Goal: Check status: Check status

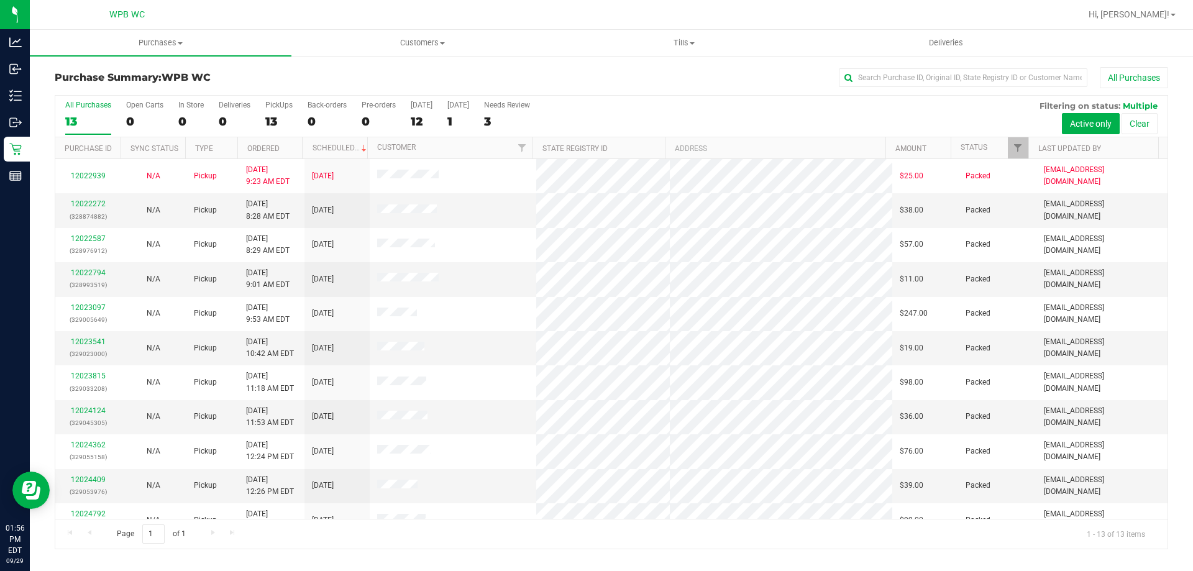
click at [748, 112] on div "All Purchases 13 Open Carts 0 In Store 0 Deliveries 0 PickUps 13 Back-orders 0 …" at bounding box center [611, 117] width 1112 height 42
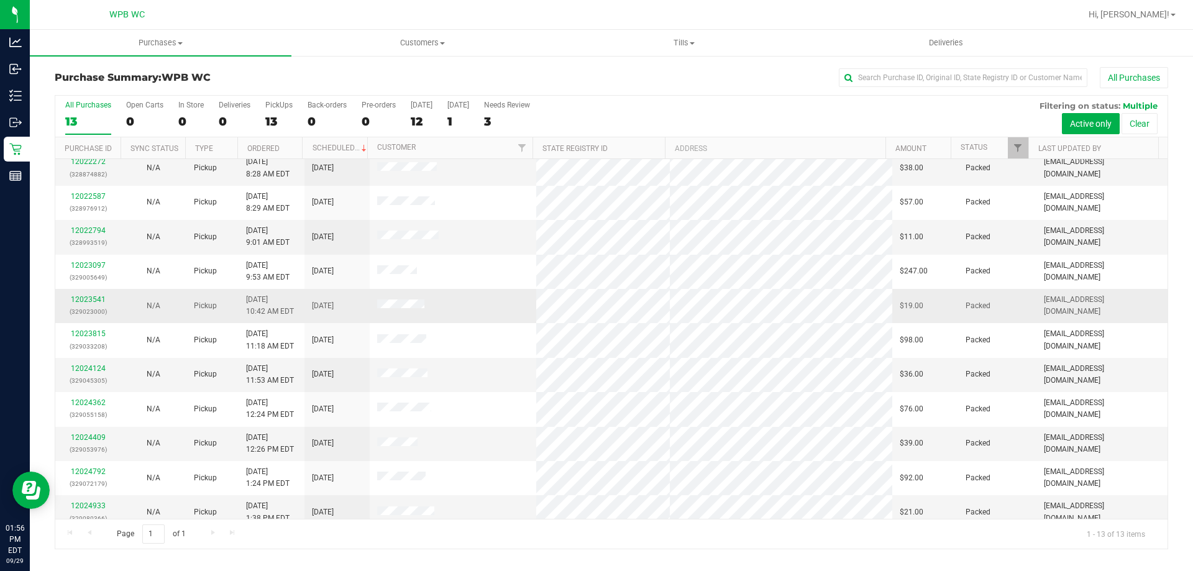
scroll to position [87, 0]
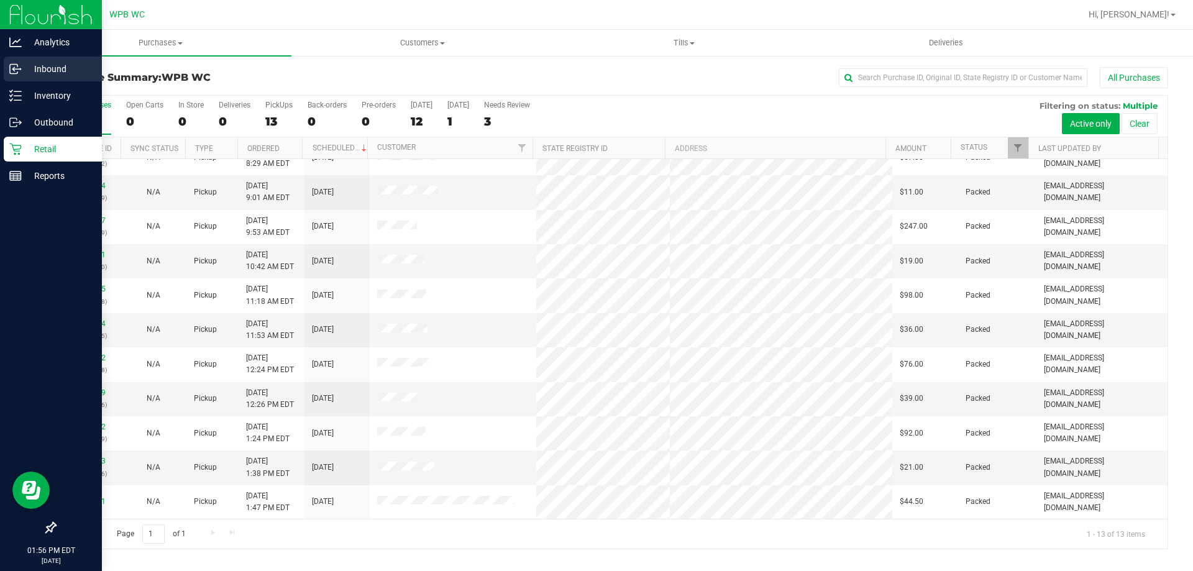
click at [40, 63] on p "Inbound" at bounding box center [59, 68] width 75 height 15
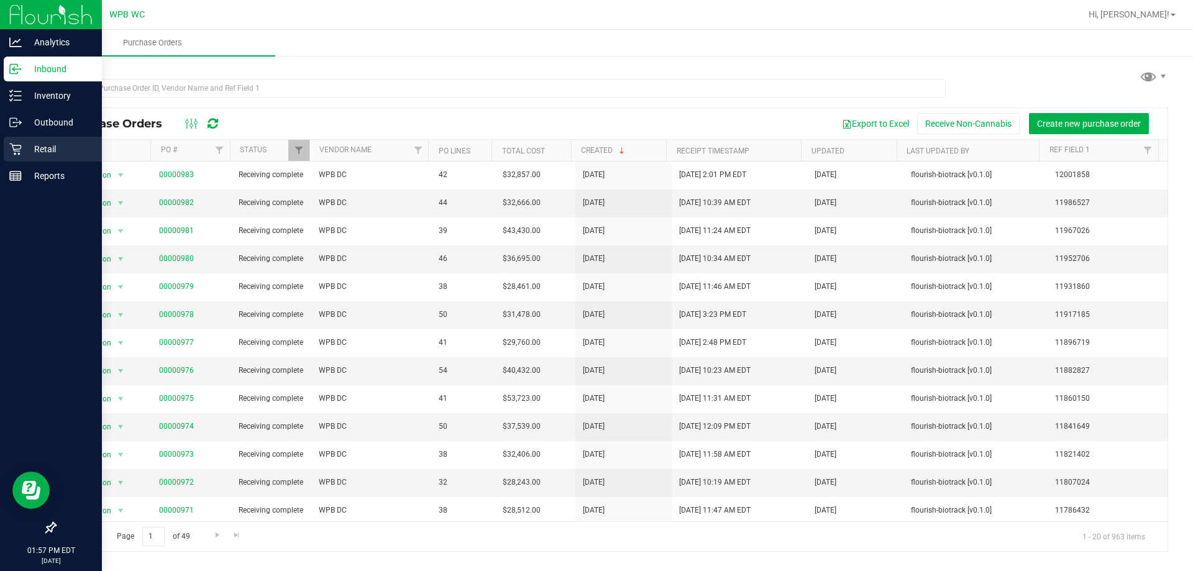
click at [22, 148] on p "Retail" at bounding box center [59, 149] width 75 height 15
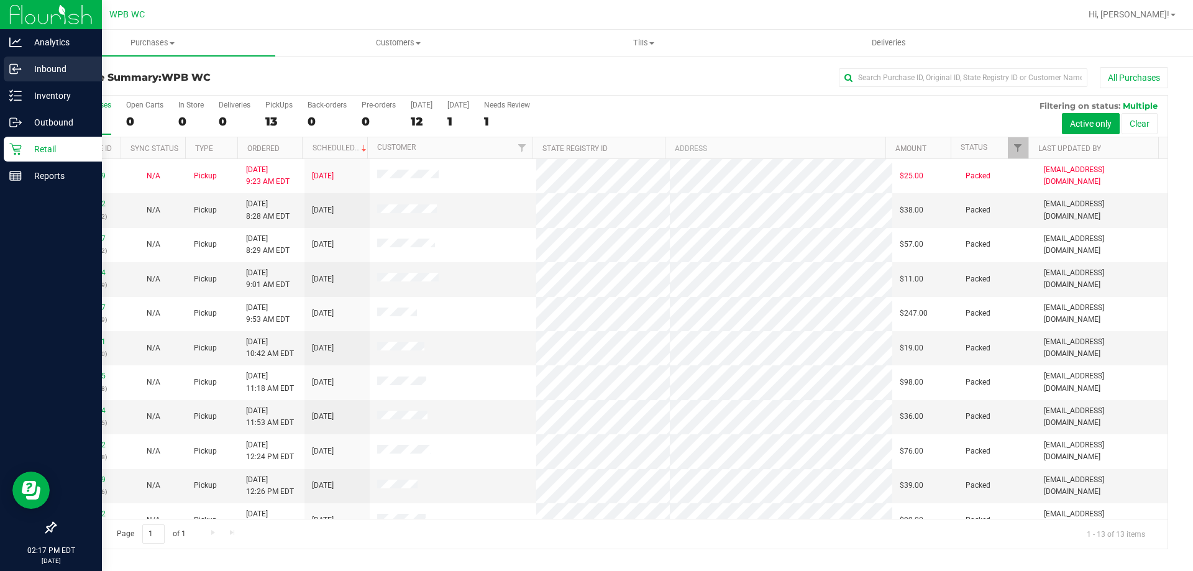
click at [19, 65] on icon at bounding box center [15, 69] width 12 height 12
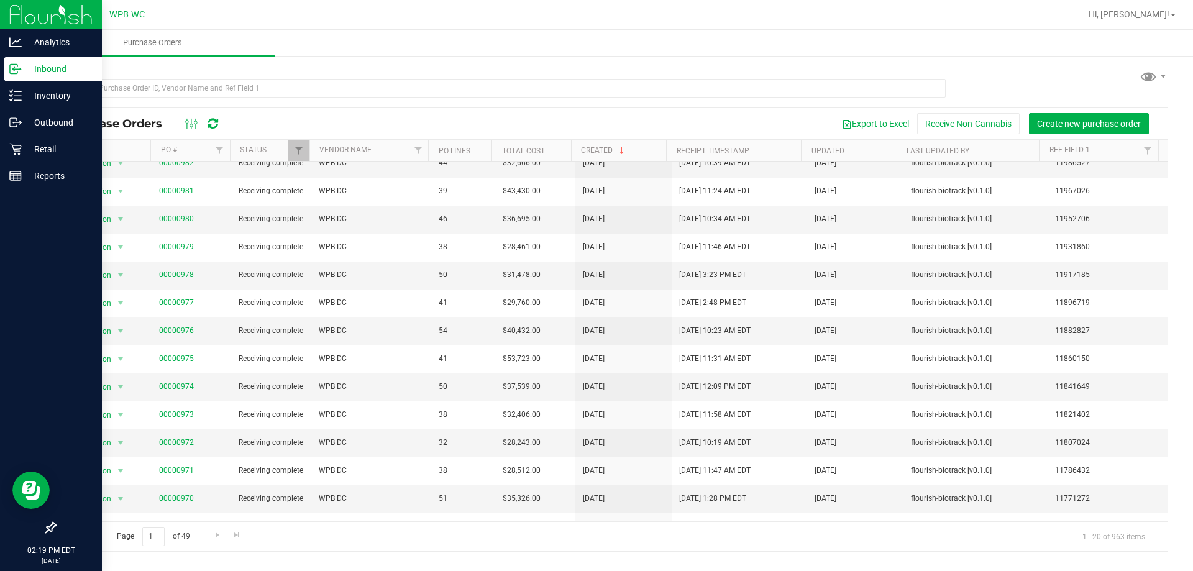
scroll to position [62, 0]
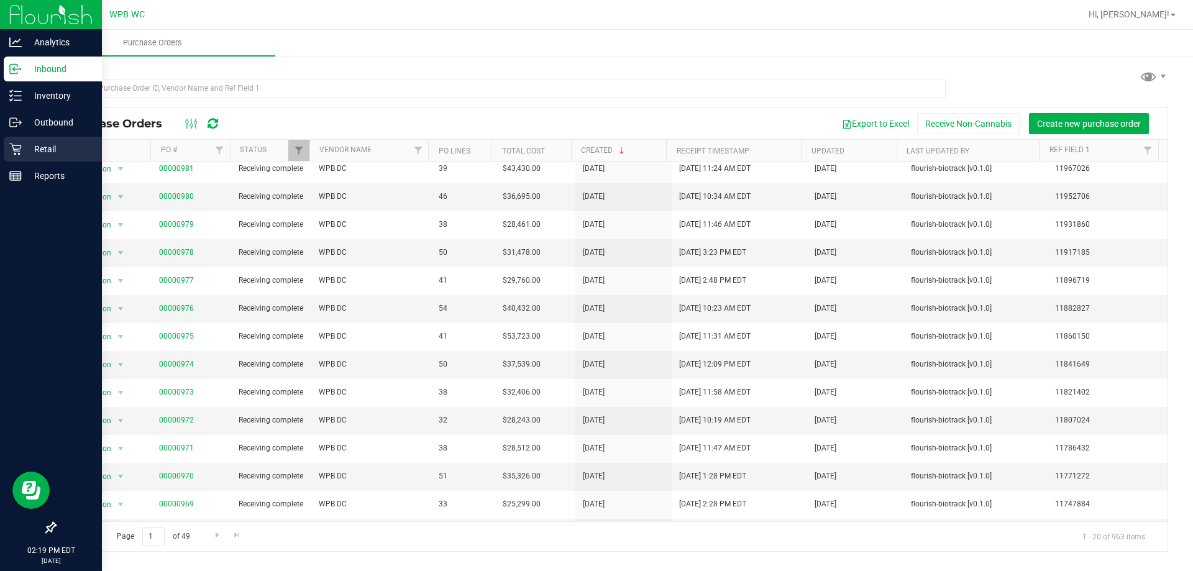
click at [24, 140] on div "Retail" at bounding box center [53, 149] width 98 height 25
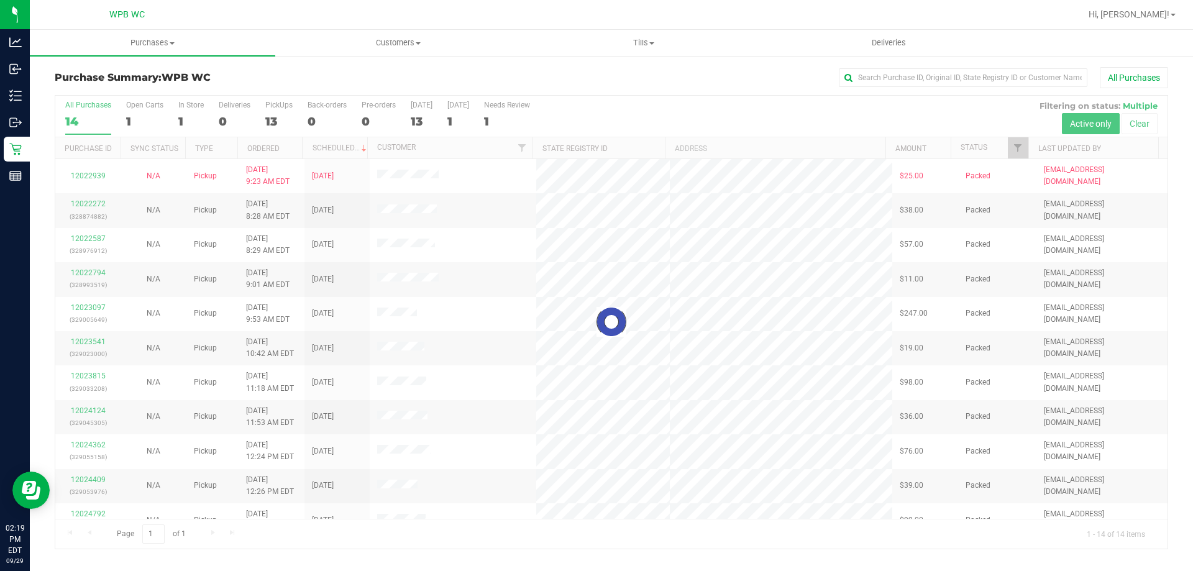
click at [759, 122] on div at bounding box center [611, 322] width 1112 height 453
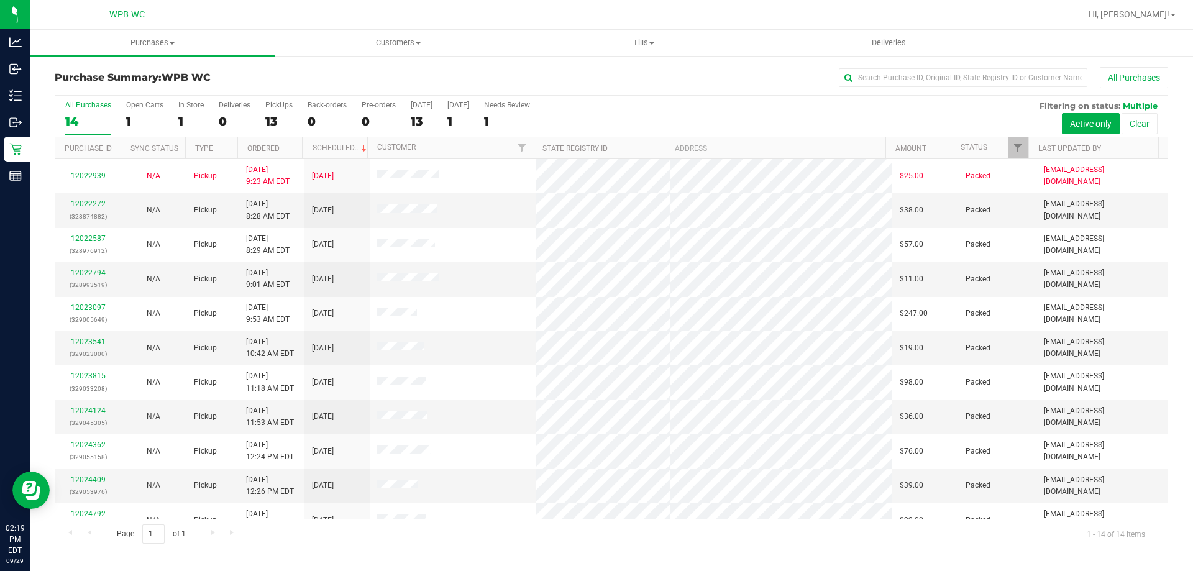
click at [1183, 198] on div "Purchase Summary: WPB WC All Purchases All Purchases 14 Open Carts 1 In Store 1…" at bounding box center [611, 308] width 1163 height 507
click at [1117, 39] on ul "Purchases Summary of purchases Fulfillment All purchases Customers All customer…" at bounding box center [626, 43] width 1193 height 27
click at [475, 76] on div "All Purchases" at bounding box center [797, 77] width 742 height 21
click at [685, 134] on div "All Purchases 14 Open Carts 1 In Store 1 Deliveries 0 PickUps 13 Back-orders 0 …" at bounding box center [611, 117] width 1112 height 42
click at [684, 132] on div "All Purchases 14 Open Carts 1 In Store 1 Deliveries 0 PickUps 13 Back-orders 0 …" at bounding box center [611, 117] width 1112 height 42
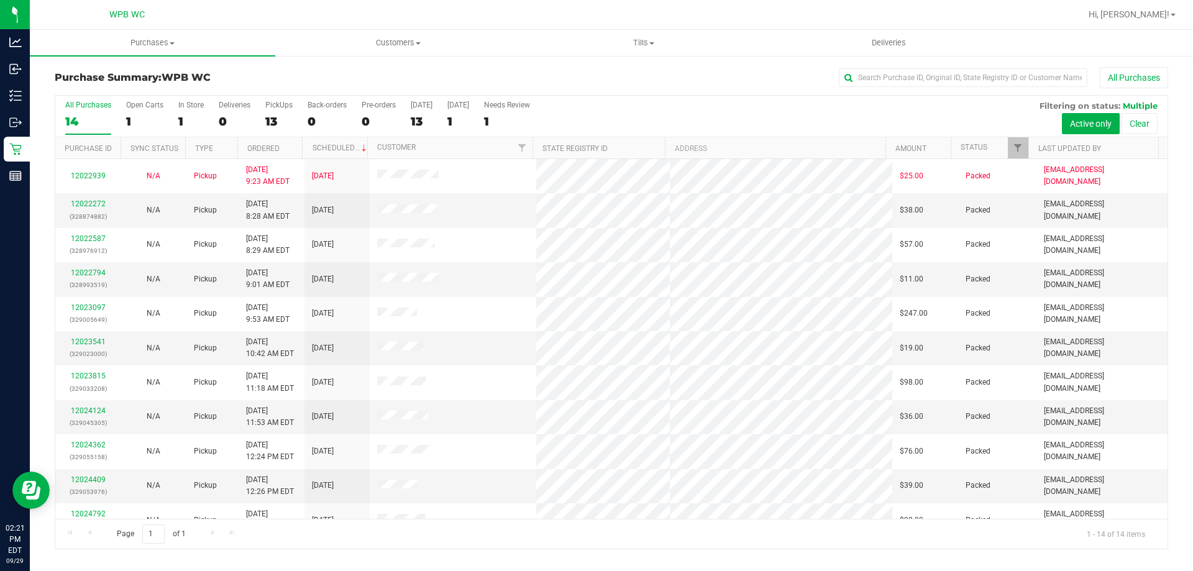
click at [812, 124] on div "All Purchases 14 Open Carts 1 In Store 1 Deliveries 0 PickUps 13 Back-orders 0 …" at bounding box center [611, 117] width 1112 height 42
click at [907, 102] on div "All Purchases 14 Open Carts 1 In Store 1 Deliveries 0 PickUps 13 Back-orders 0 …" at bounding box center [611, 101] width 1112 height 10
click at [762, 107] on div "All Purchases 14 Open Carts 1 In Store 1 Deliveries 0 PickUps 13 Back-orders 0 …" at bounding box center [611, 117] width 1112 height 42
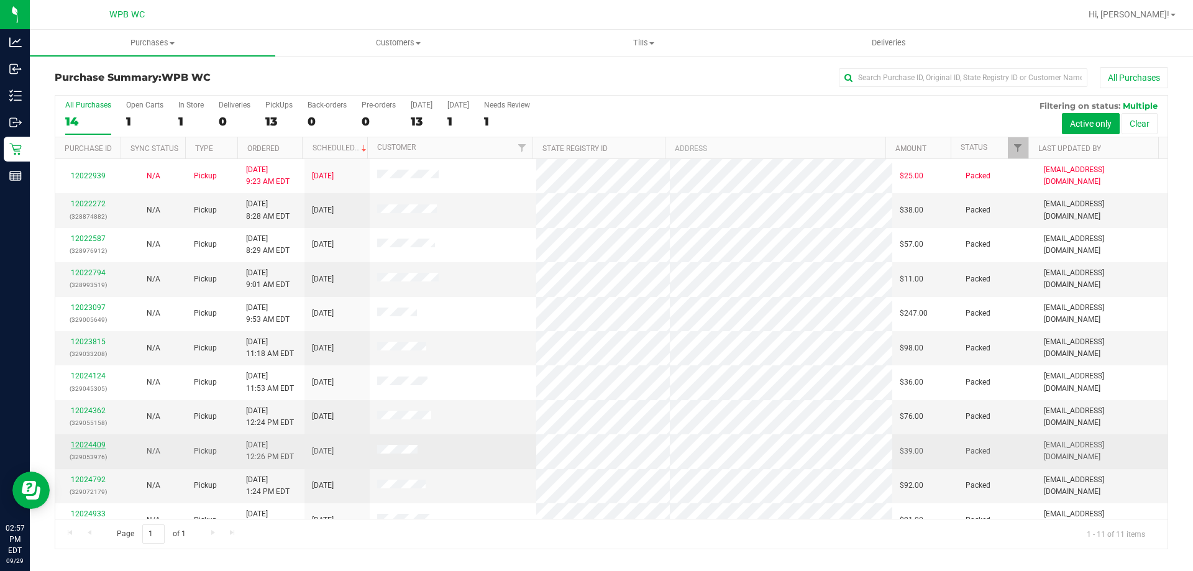
click at [93, 445] on link "12024409" at bounding box center [88, 444] width 35 height 9
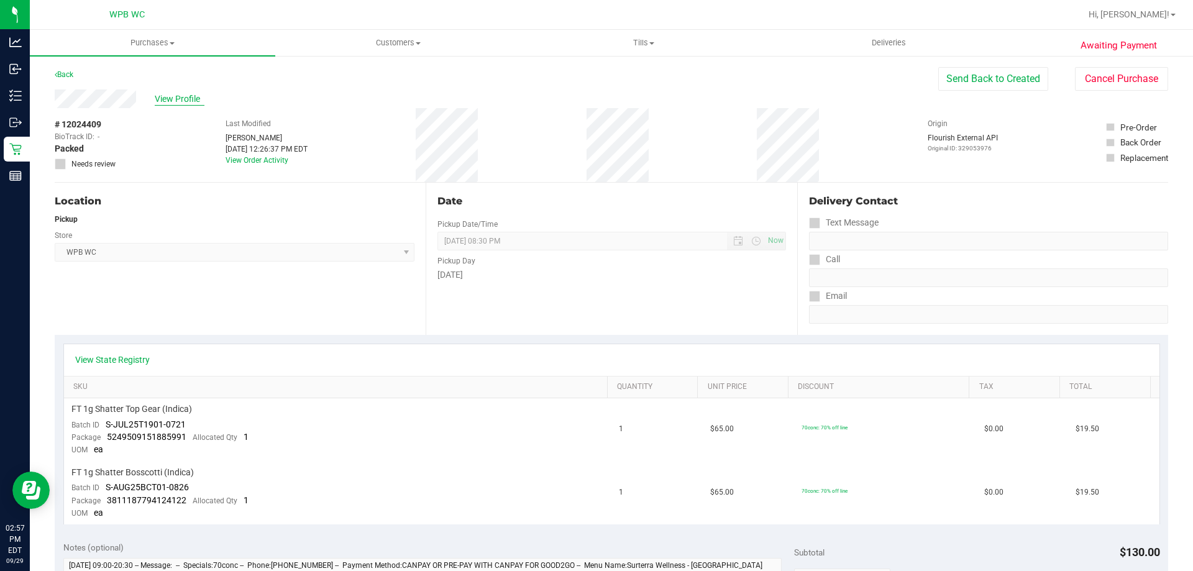
click at [167, 99] on span "View Profile" at bounding box center [180, 99] width 50 height 13
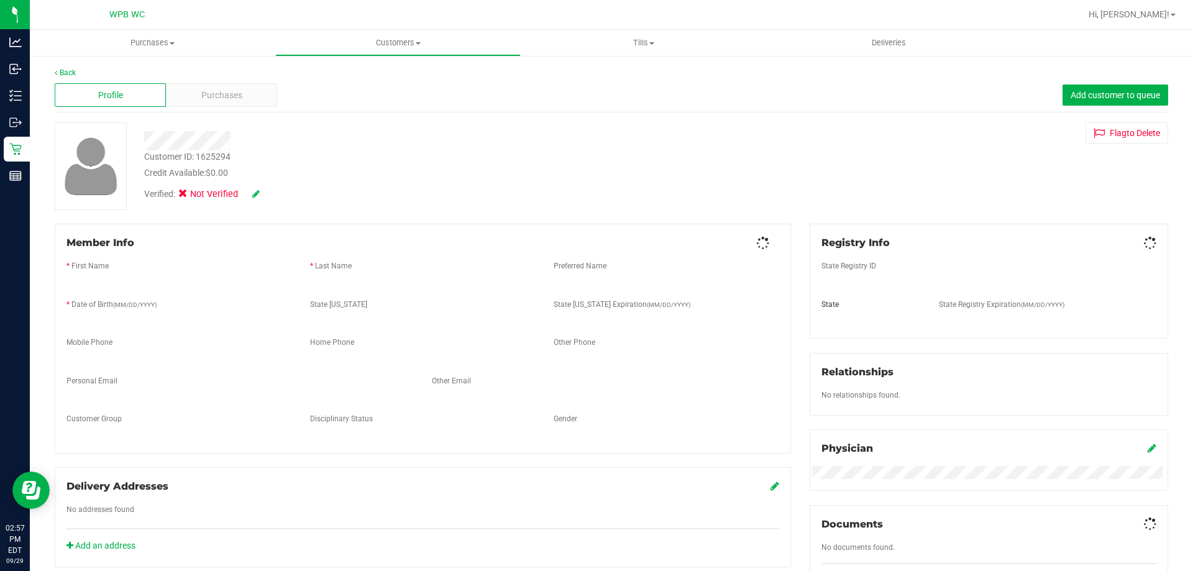
click at [167, 99] on div "Purchases" at bounding box center [221, 95] width 111 height 24
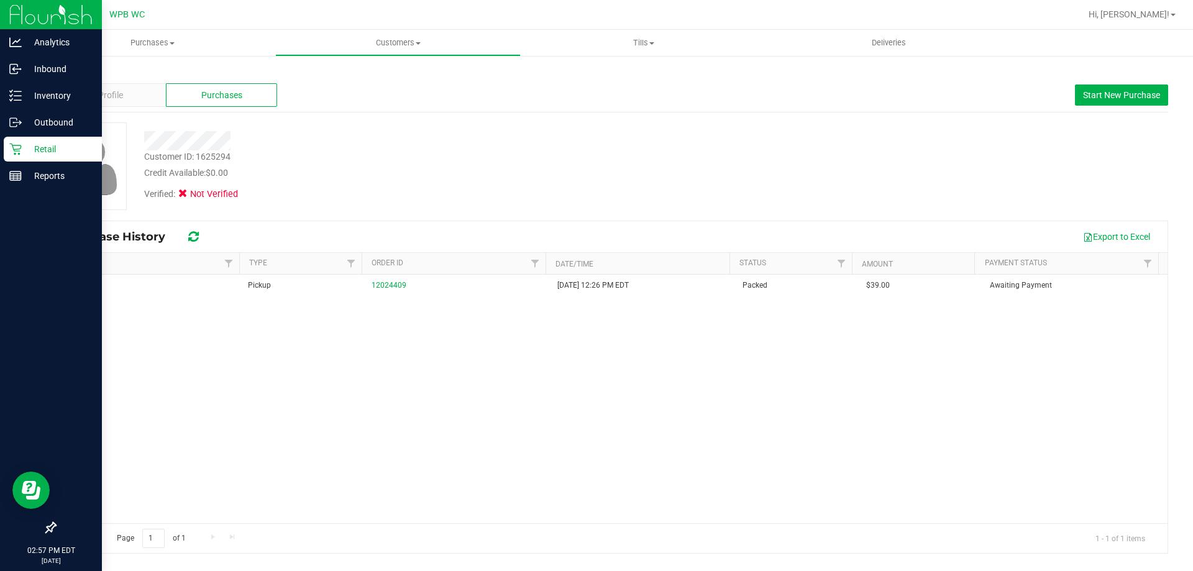
click at [23, 157] on div "Retail" at bounding box center [53, 149] width 98 height 25
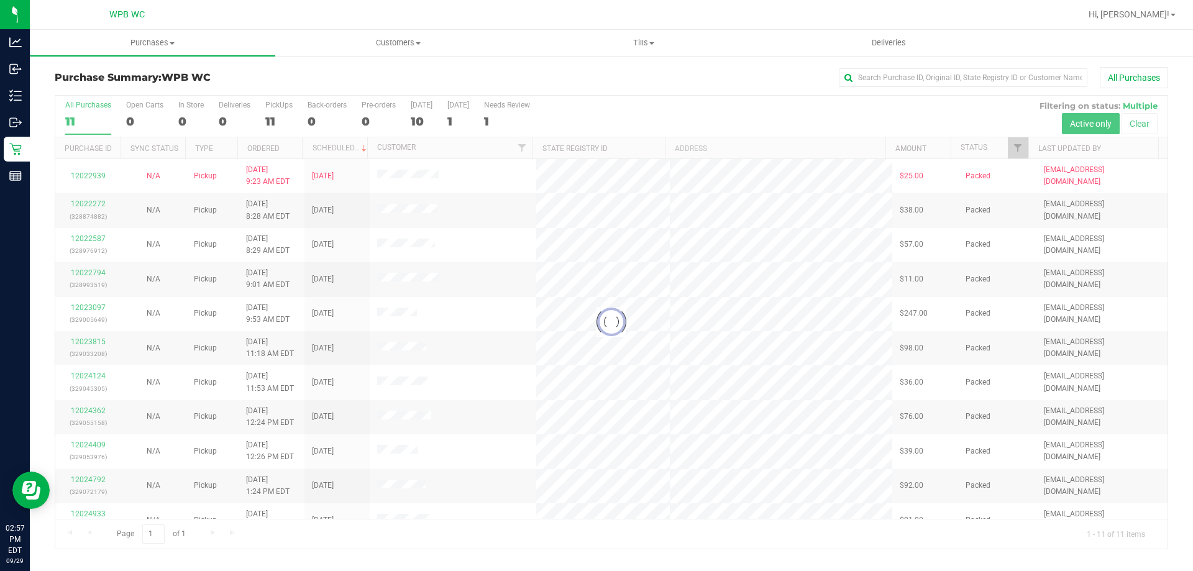
click at [760, 175] on div at bounding box center [611, 322] width 1112 height 453
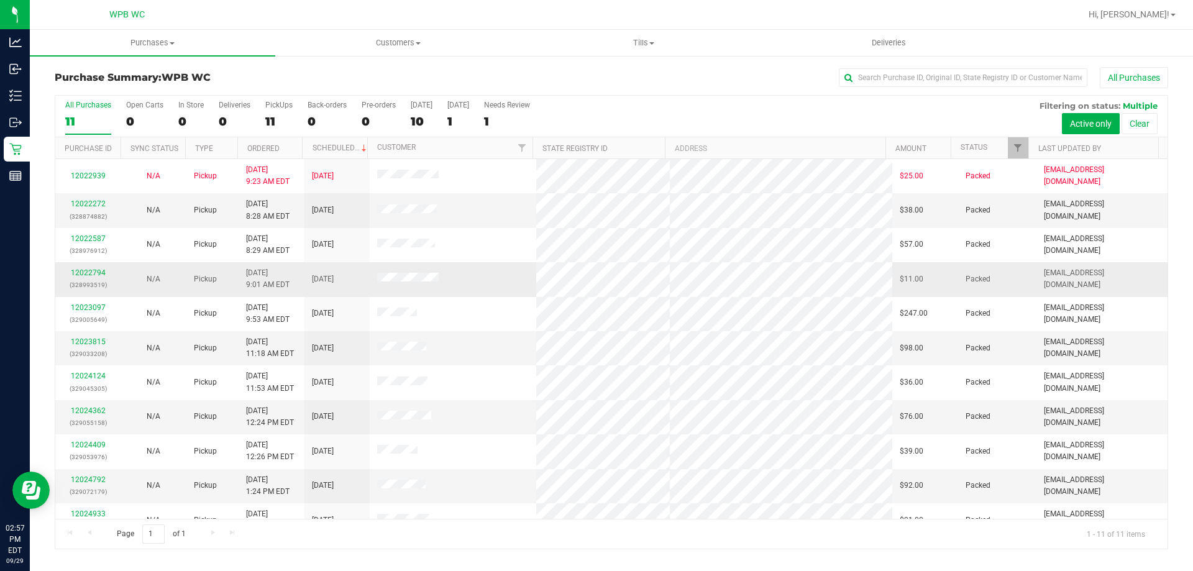
scroll to position [18, 0]
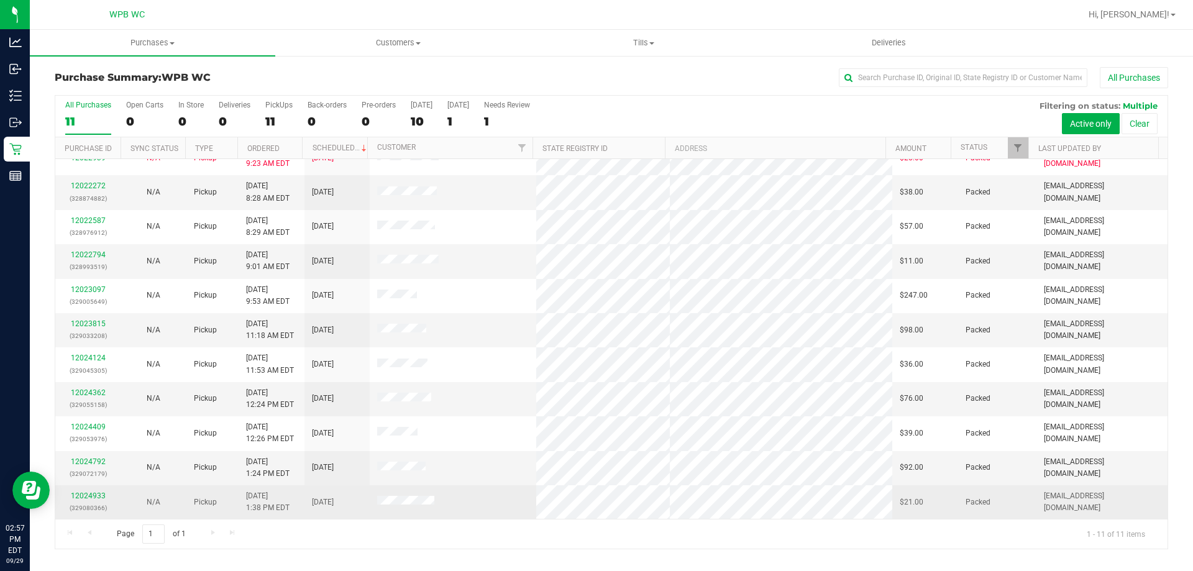
click at [98, 501] on div "12024933 (329080366)" at bounding box center [88, 502] width 50 height 24
click at [102, 491] on div "12024933 (329080366)" at bounding box center [88, 502] width 50 height 24
click at [101, 492] on link "12024933" at bounding box center [88, 495] width 35 height 9
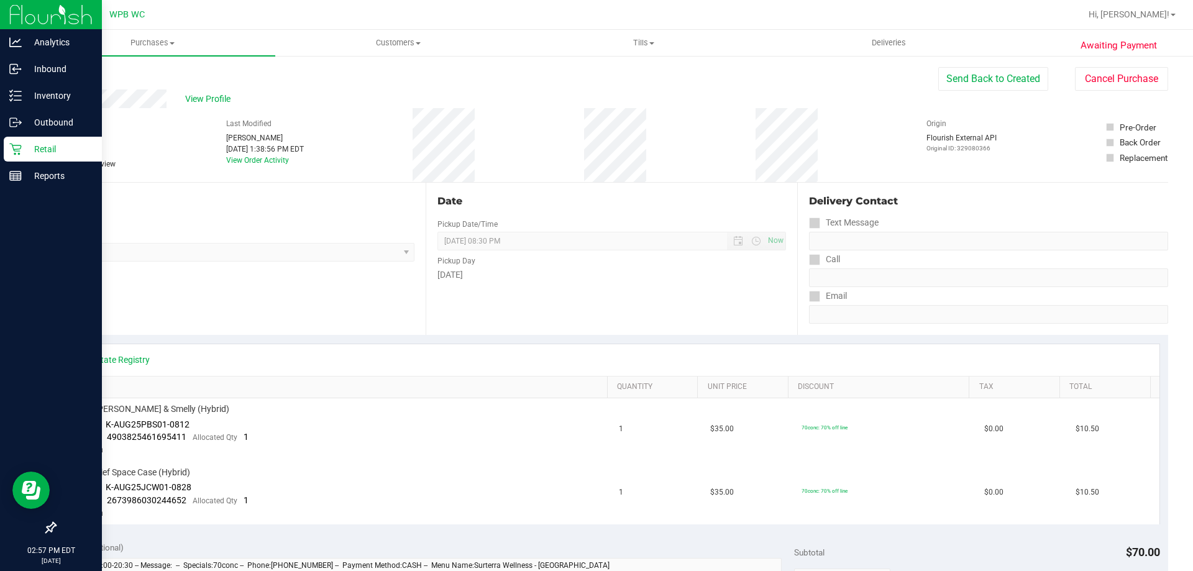
click at [26, 145] on p "Retail" at bounding box center [59, 149] width 75 height 15
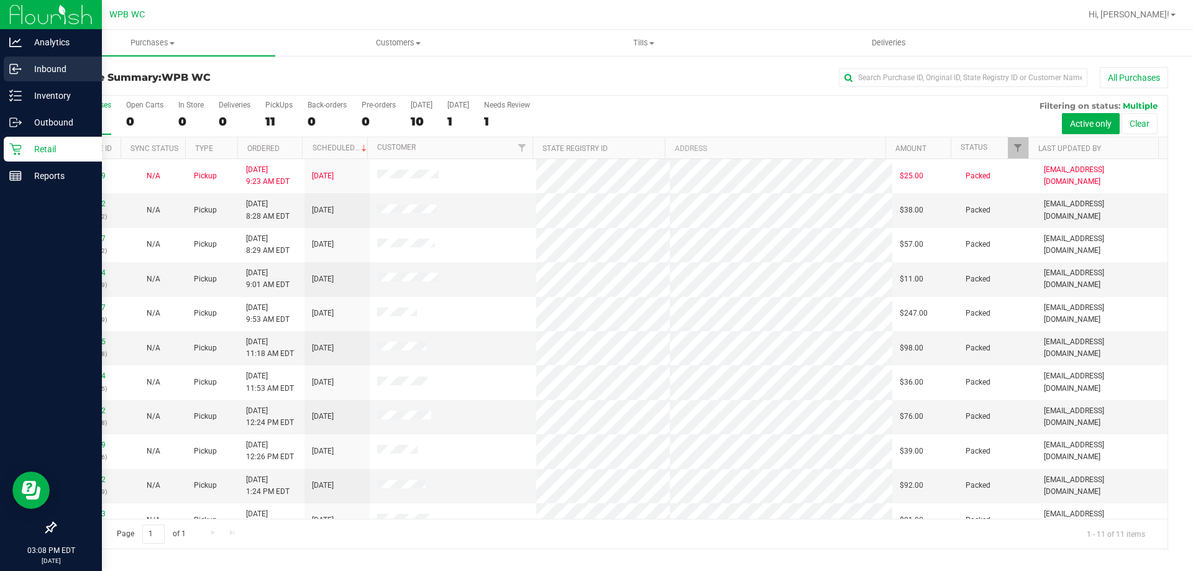
click at [47, 73] on p "Inbound" at bounding box center [59, 68] width 75 height 15
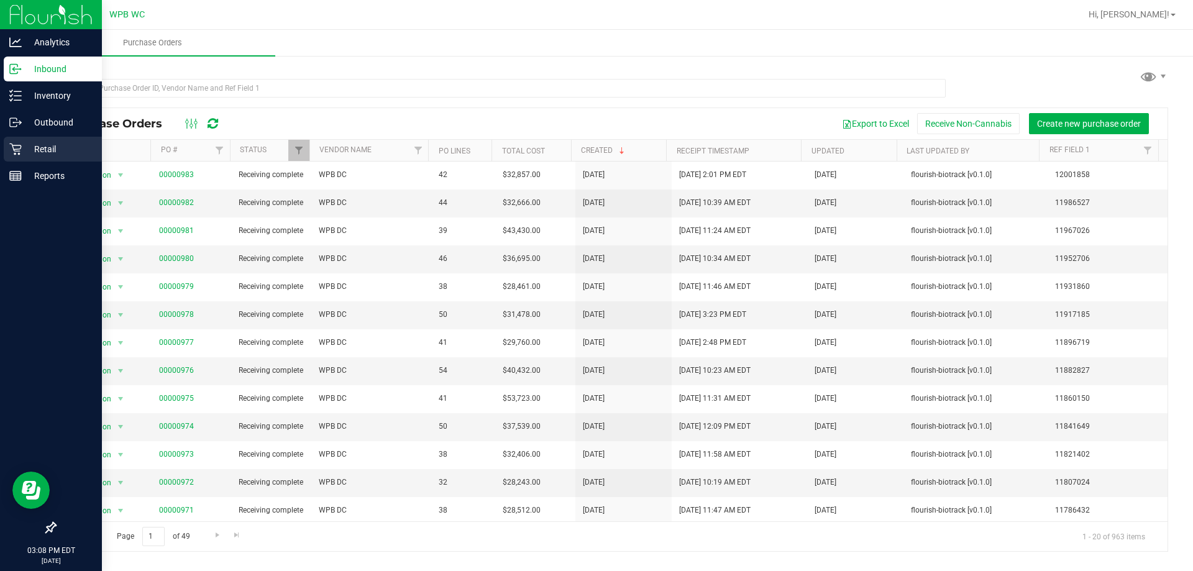
click at [63, 148] on p "Retail" at bounding box center [59, 149] width 75 height 15
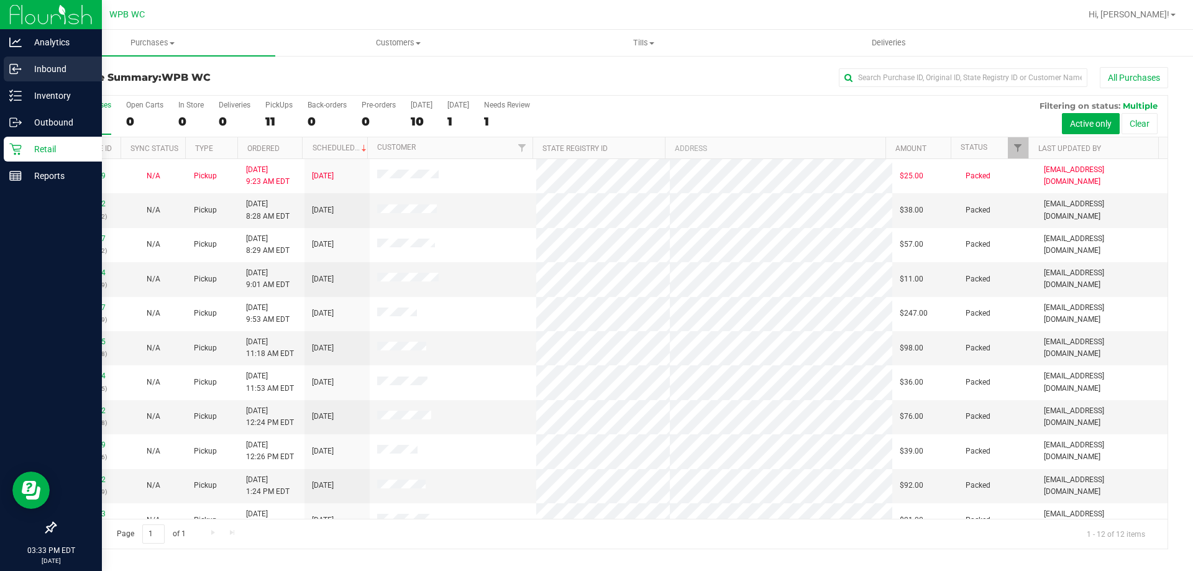
click at [20, 66] on icon at bounding box center [15, 69] width 12 height 12
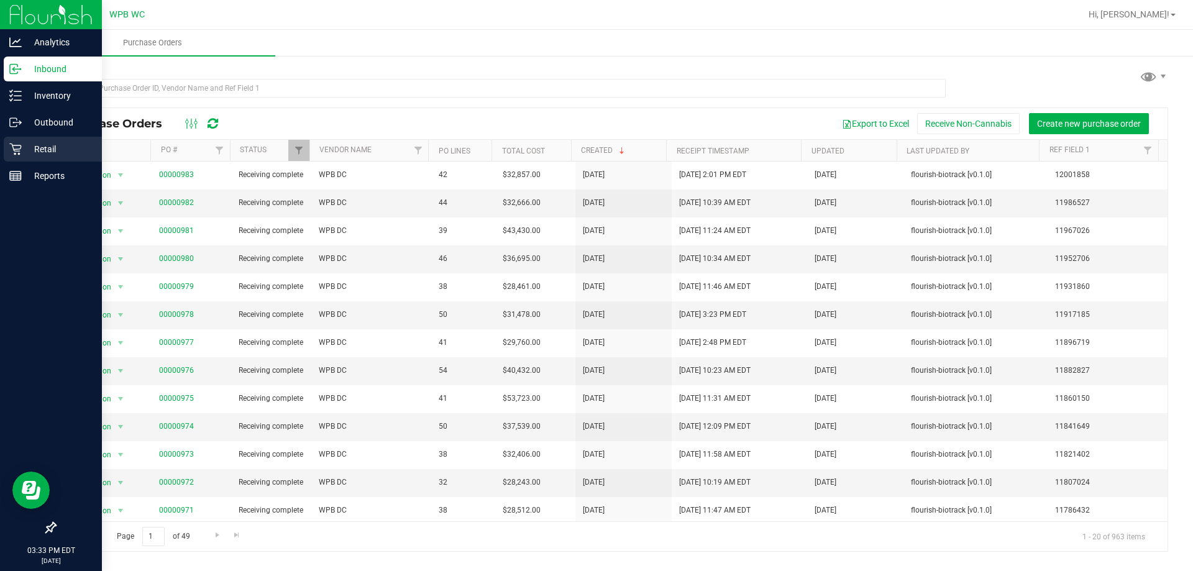
click at [45, 151] on p "Retail" at bounding box center [59, 149] width 75 height 15
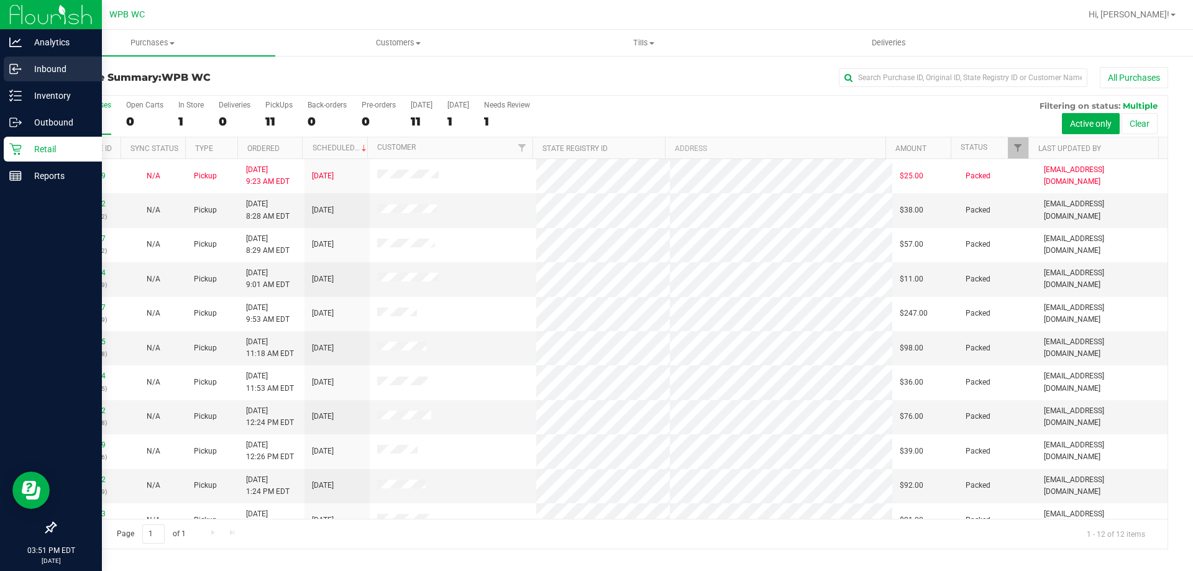
click at [20, 69] on circle at bounding box center [20, 69] width 2 height 2
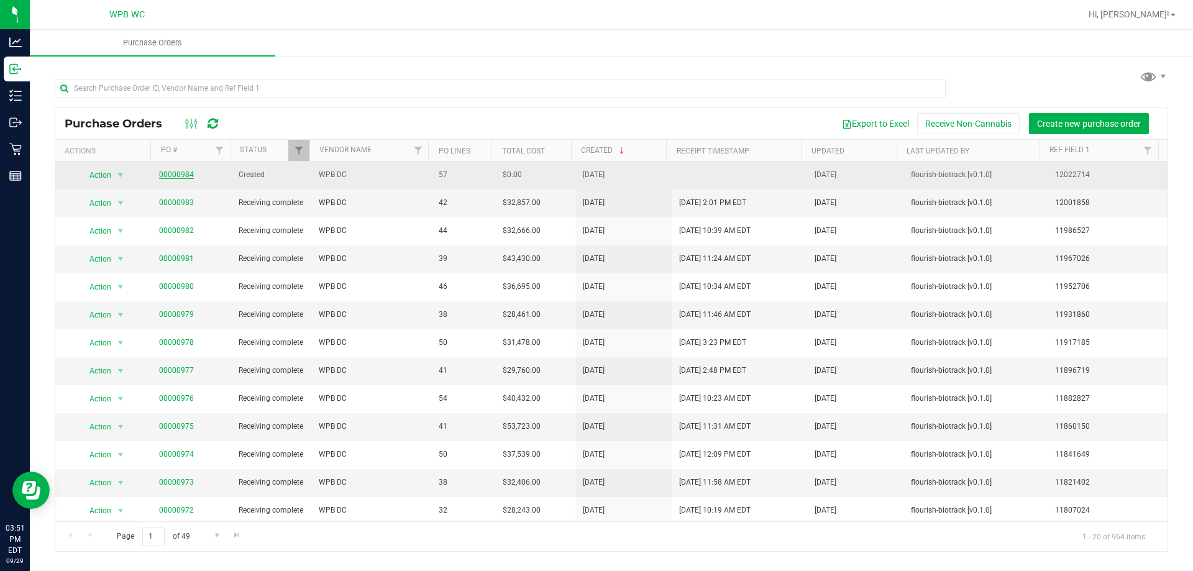
click at [186, 177] on link "00000984" at bounding box center [176, 174] width 35 height 9
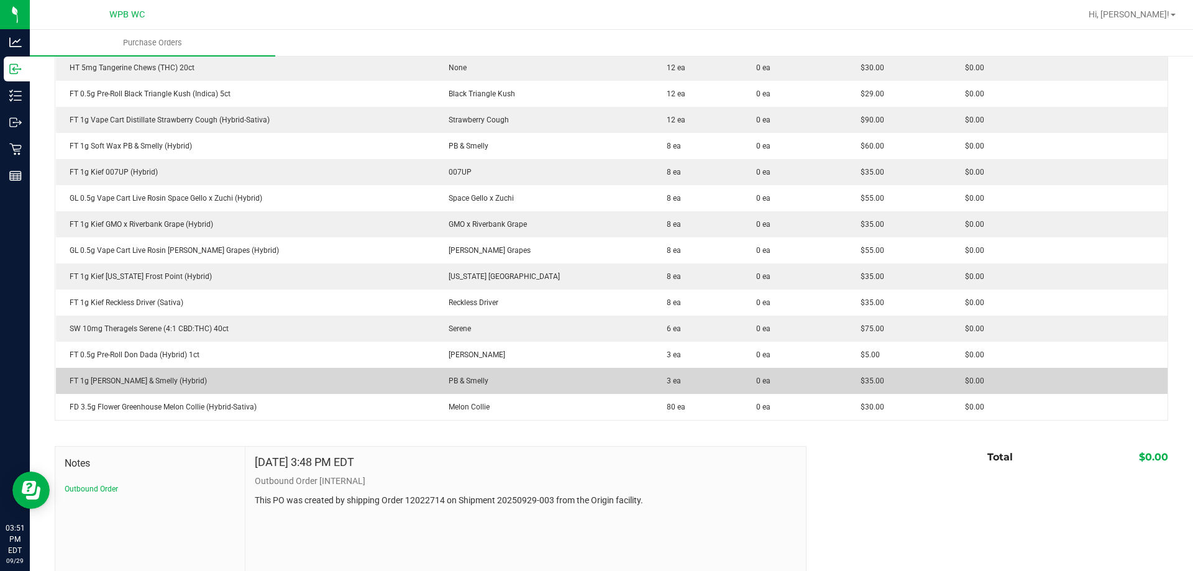
scroll to position [1367, 0]
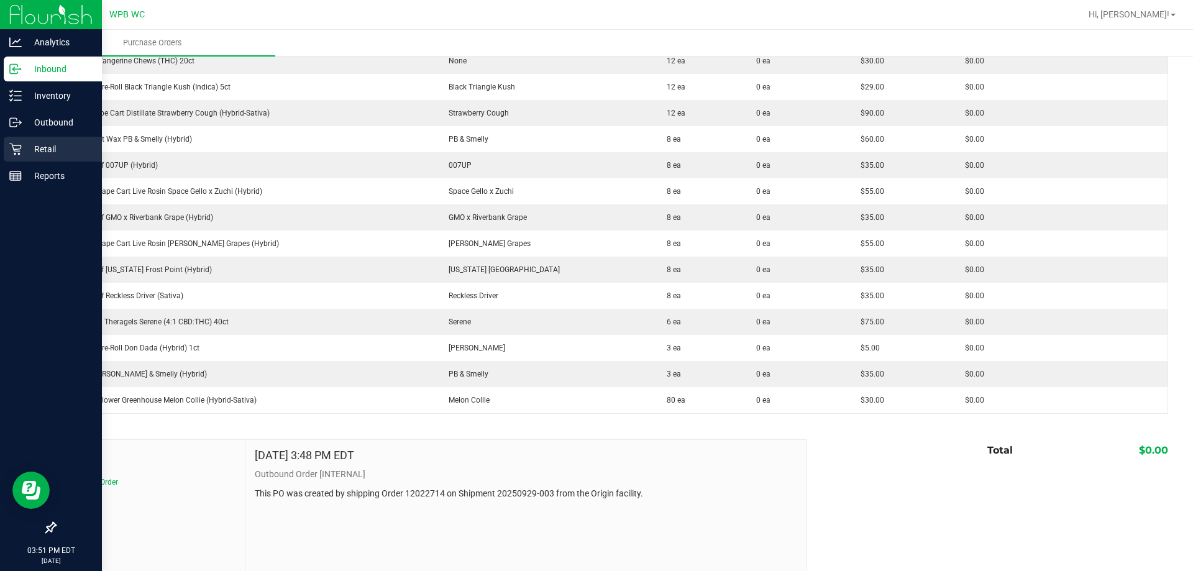
click at [14, 140] on div "Retail" at bounding box center [53, 149] width 98 height 25
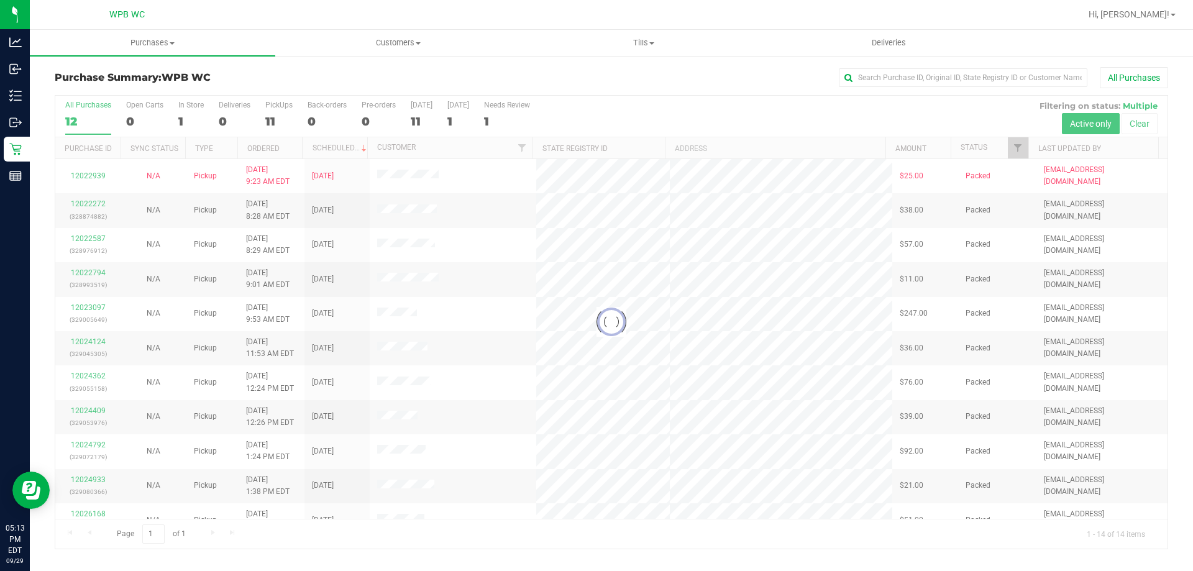
click at [726, 87] on div "All Purchases" at bounding box center [797, 77] width 742 height 21
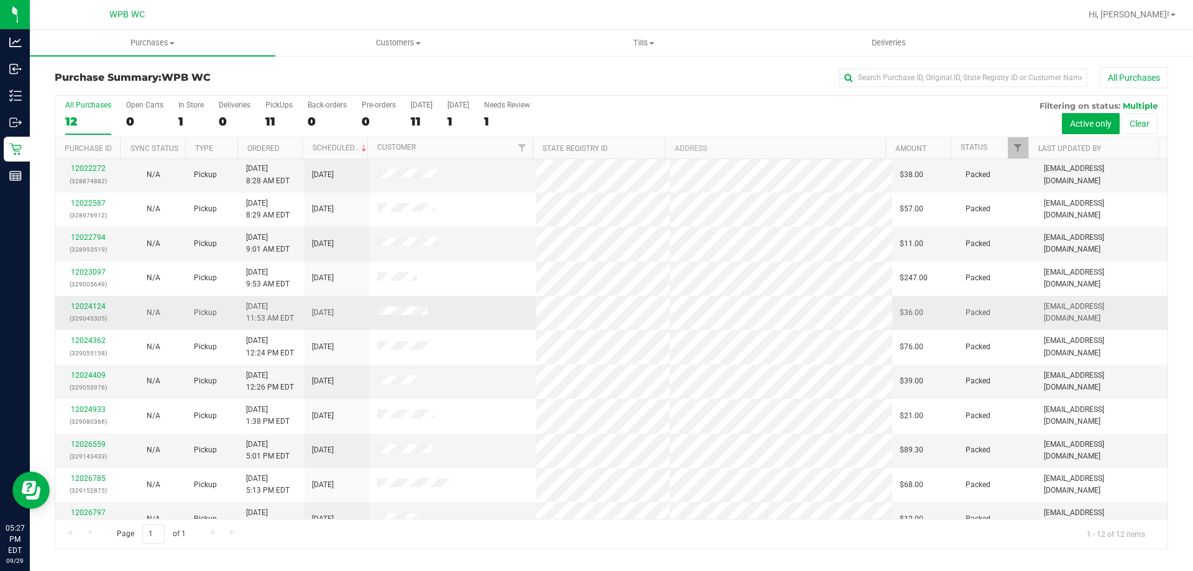
scroll to position [53, 0]
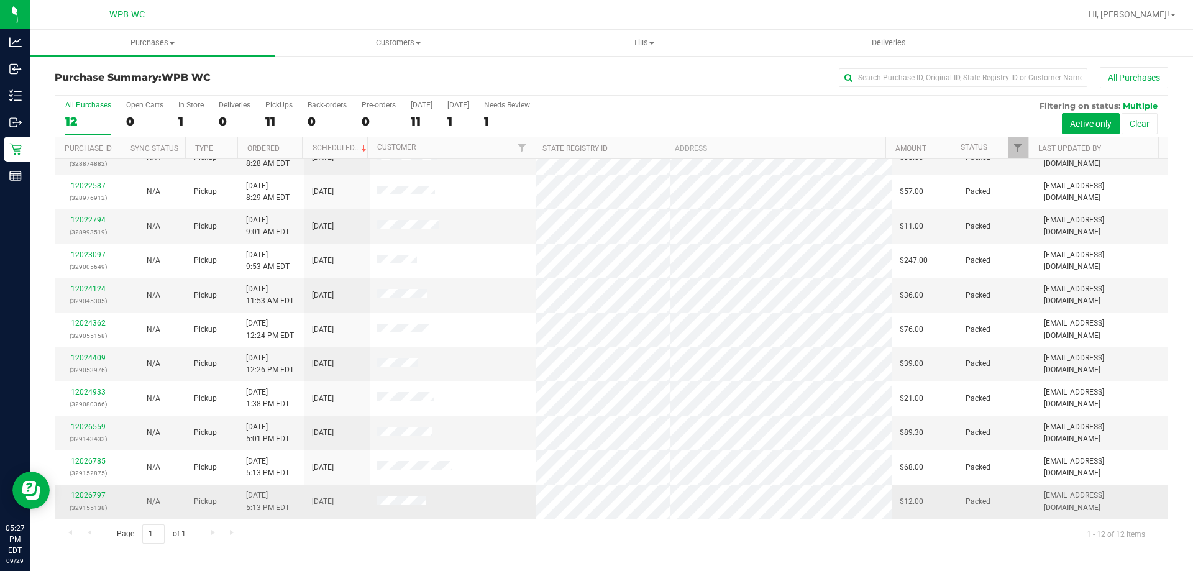
click at [460, 509] on td at bounding box center [453, 502] width 167 height 34
